Goal: Navigation & Orientation: Find specific page/section

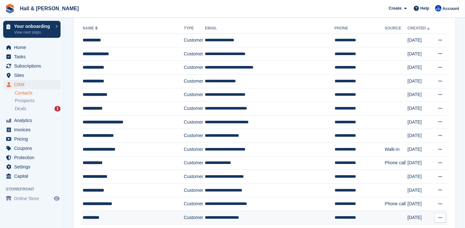
scroll to position [17, 0]
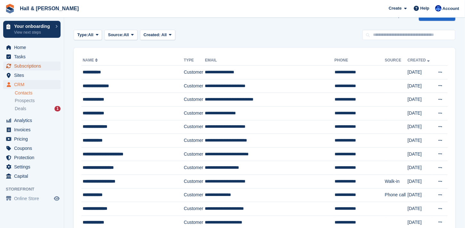
click at [25, 65] on span "Subscriptions" at bounding box center [33, 65] width 38 height 9
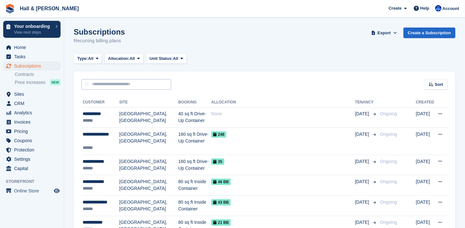
scroll to position [32, 0]
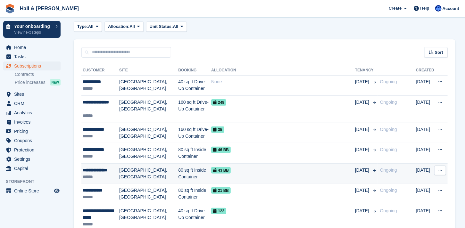
click at [128, 173] on td "[GEOGRAPHIC_DATA], [GEOGRAPHIC_DATA]" at bounding box center [148, 174] width 59 height 20
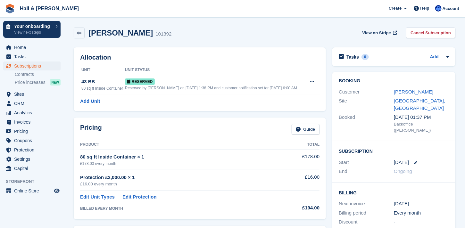
scroll to position [32, 0]
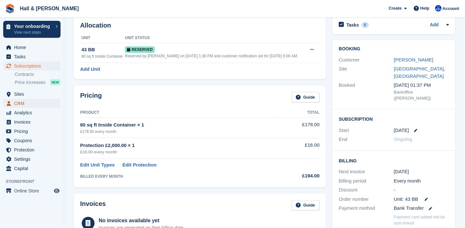
click at [22, 102] on span "CRM" at bounding box center [33, 103] width 38 height 9
